Goal: Task Accomplishment & Management: Use online tool/utility

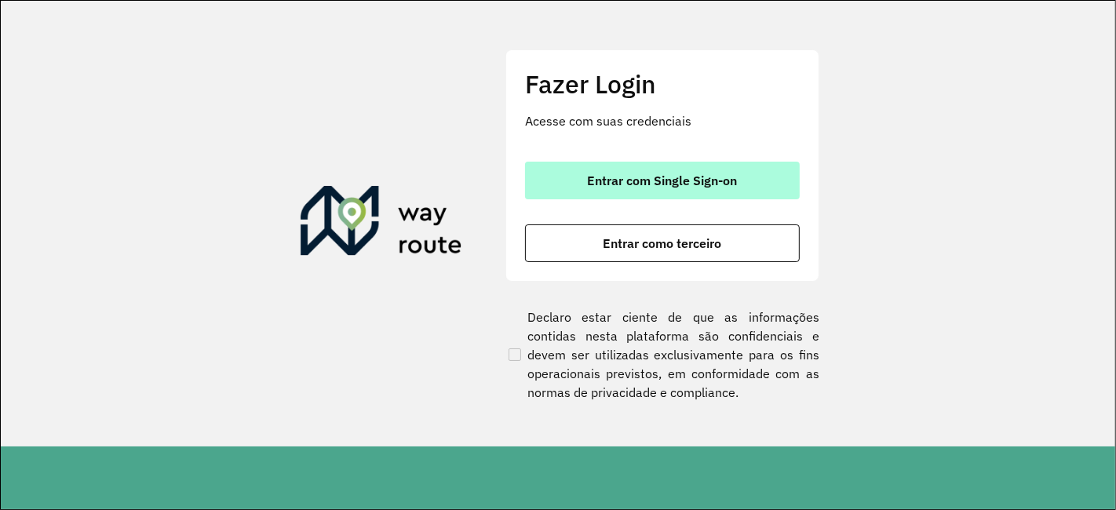
click at [575, 172] on button "Entrar com Single Sign-on" at bounding box center [662, 181] width 275 height 38
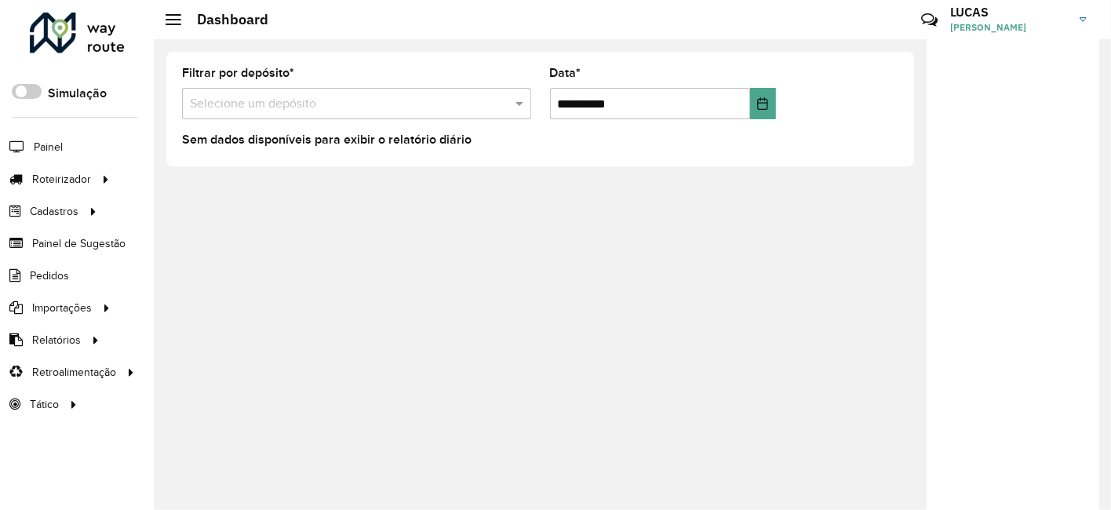
click at [416, 108] on input "text" at bounding box center [341, 104] width 302 height 19
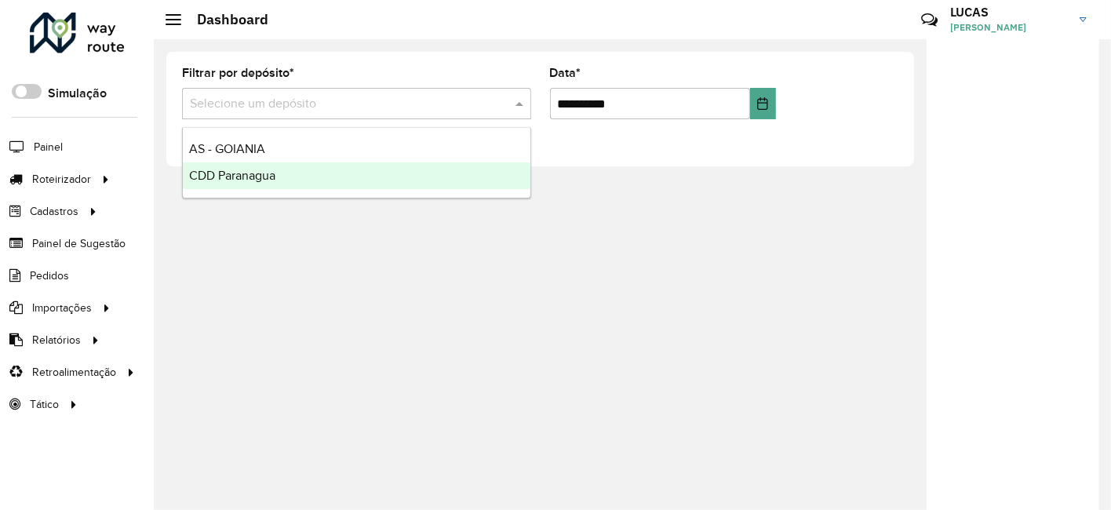
click at [1054, 173] on div at bounding box center [1013, 279] width 173 height 480
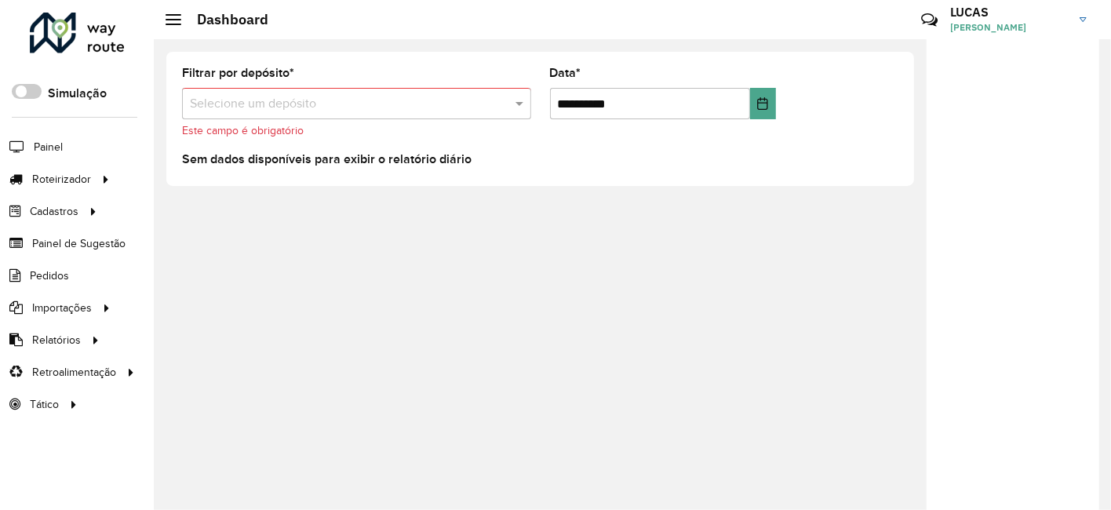
drag, startPoint x: 329, startPoint y: 84, endPoint x: 323, endPoint y: 77, distance: 9.5
click at [323, 77] on div "Filtrar por depósito * Selecione um depósito Este campo é obrigatório" at bounding box center [356, 103] width 349 height 71
